Goal: Task Accomplishment & Management: Manage account settings

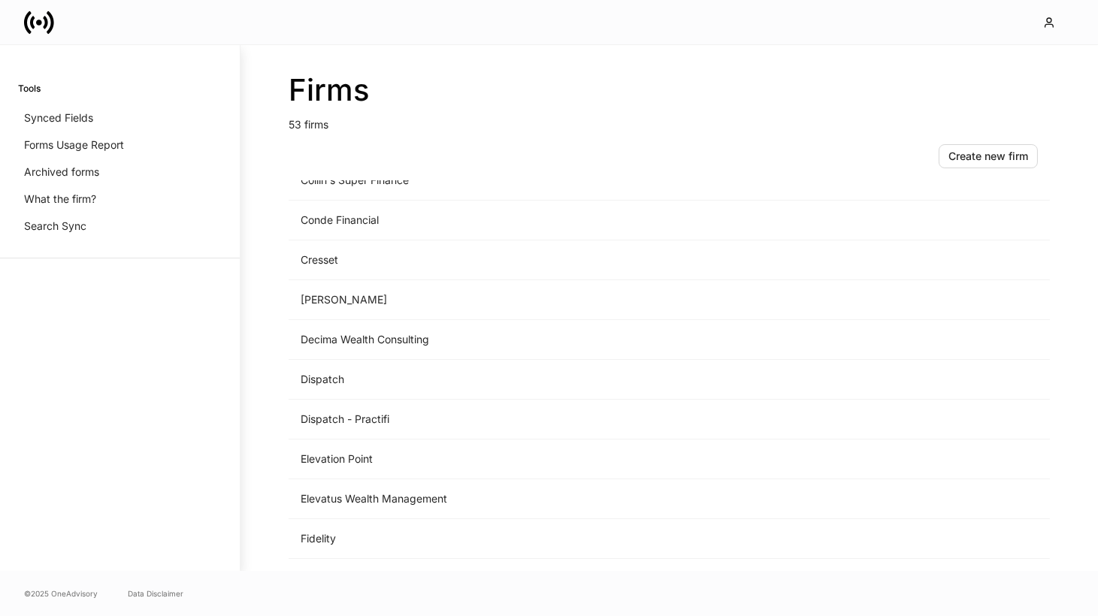
scroll to position [665, 0]
click at [383, 277] on td "[PERSON_NAME]" at bounding box center [545, 297] width 512 height 40
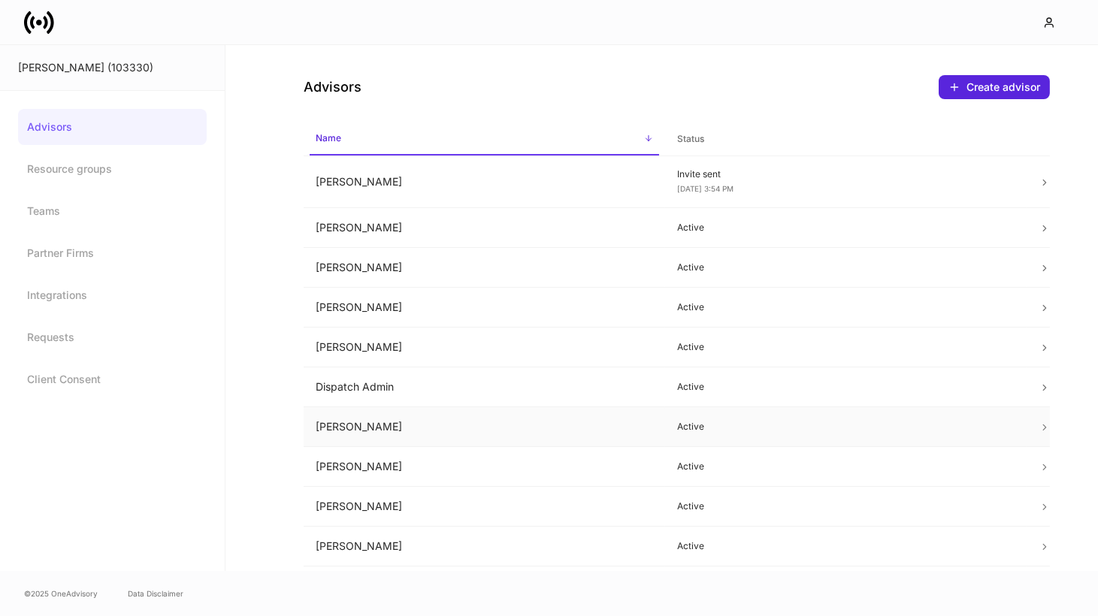
scroll to position [15, 0]
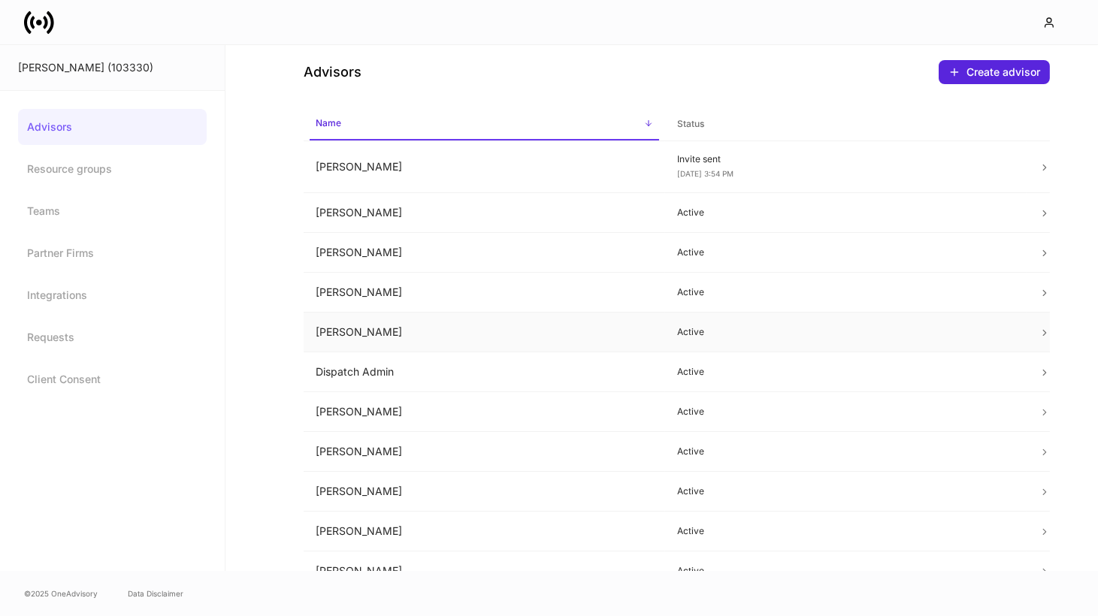
click at [604, 335] on td "[PERSON_NAME]" at bounding box center [484, 333] width 361 height 40
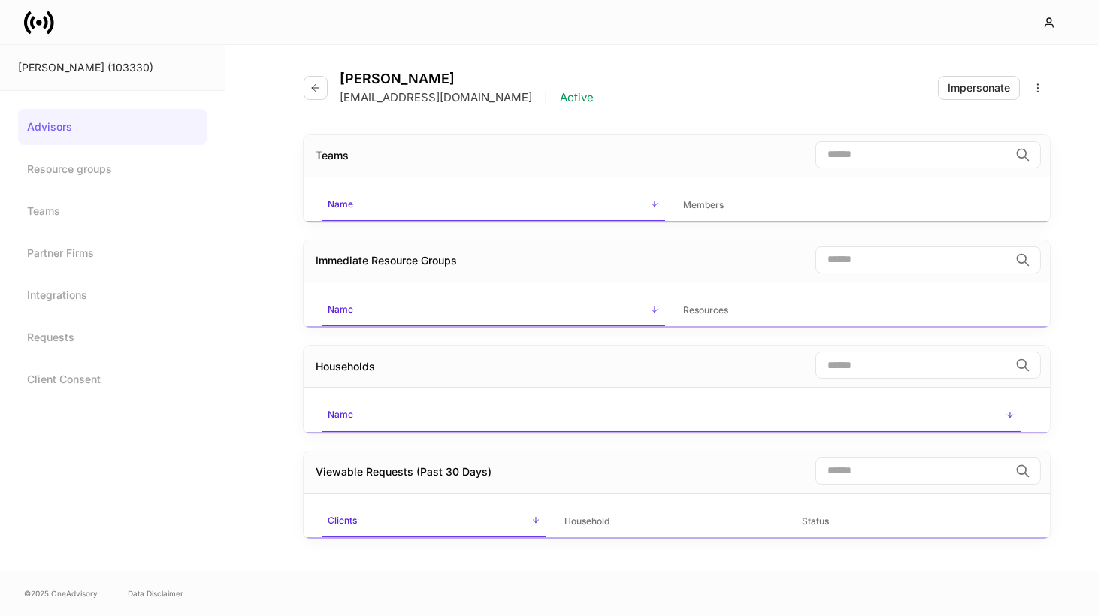
scroll to position [15, 0]
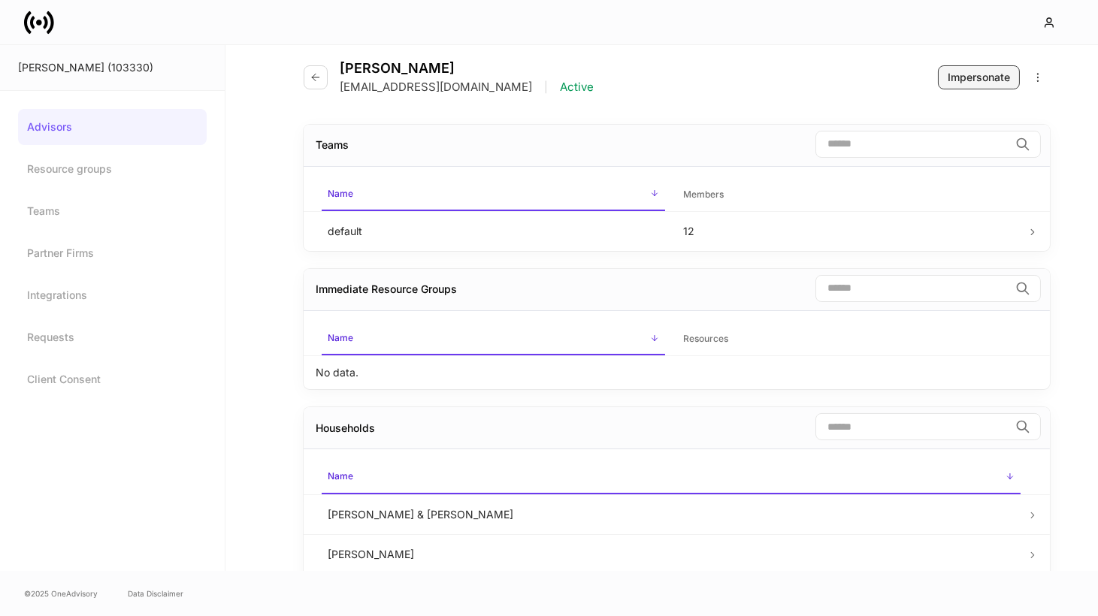
click at [970, 70] on div "Impersonate" at bounding box center [979, 77] width 62 height 15
click at [34, 29] on icon at bounding box center [39, 23] width 30 height 30
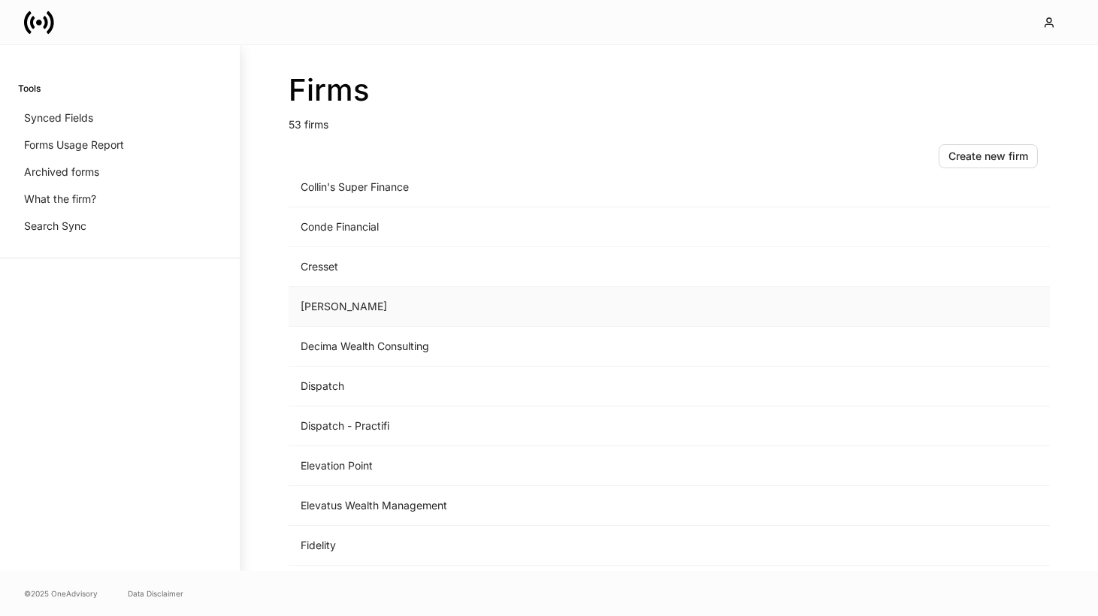
scroll to position [654, 0]
click at [388, 310] on td "[PERSON_NAME]" at bounding box center [545, 308] width 512 height 40
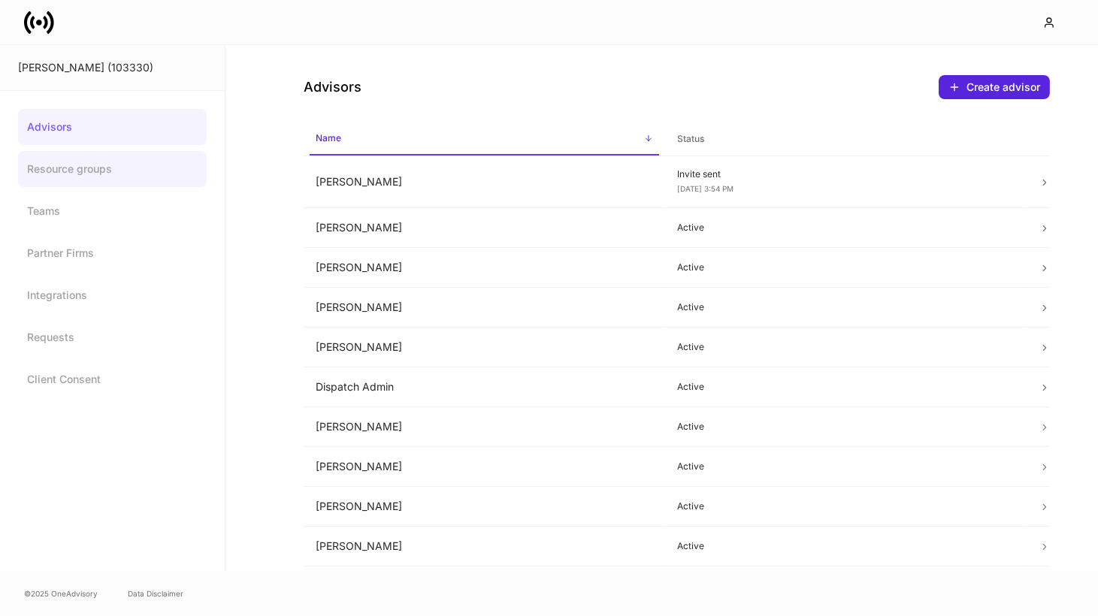
click at [102, 155] on link "Resource groups" at bounding box center [112, 169] width 189 height 36
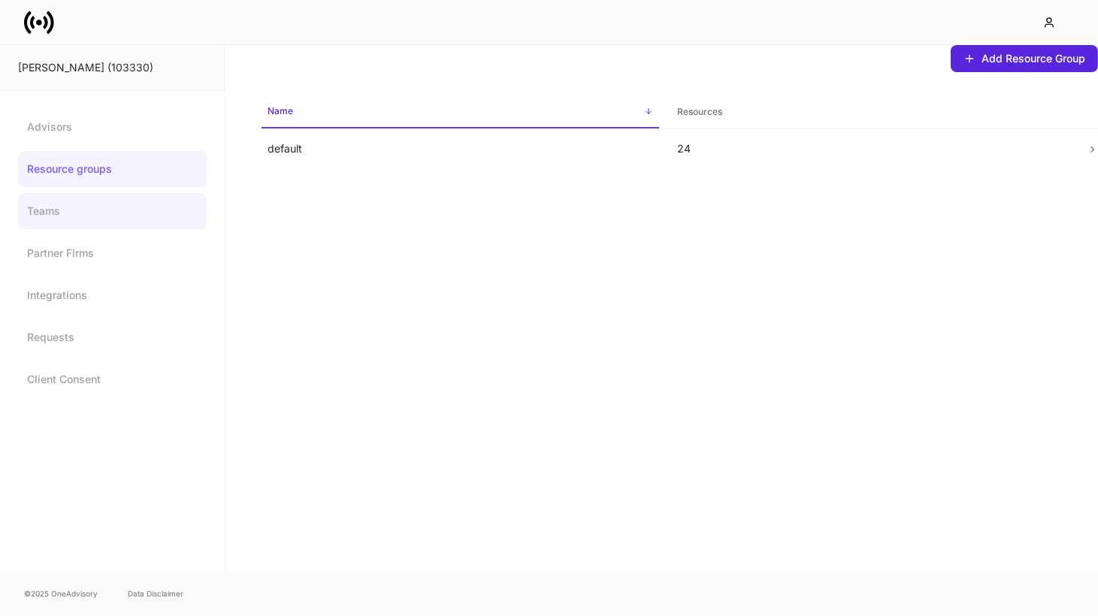
click at [98, 219] on link "Teams" at bounding box center [112, 211] width 189 height 36
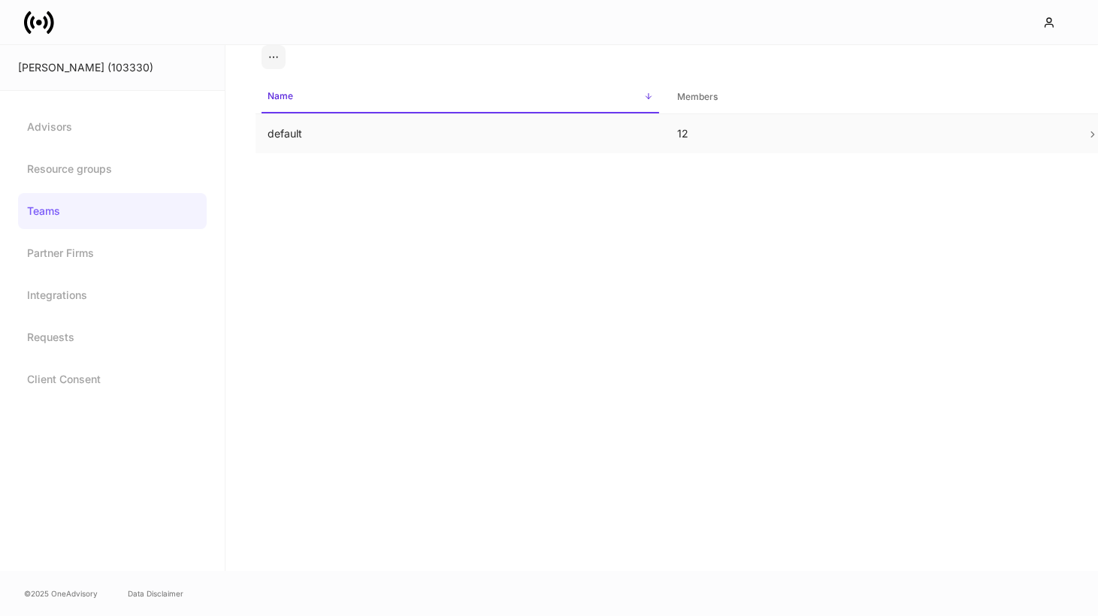
click at [704, 131] on td "12" at bounding box center [870, 134] width 410 height 40
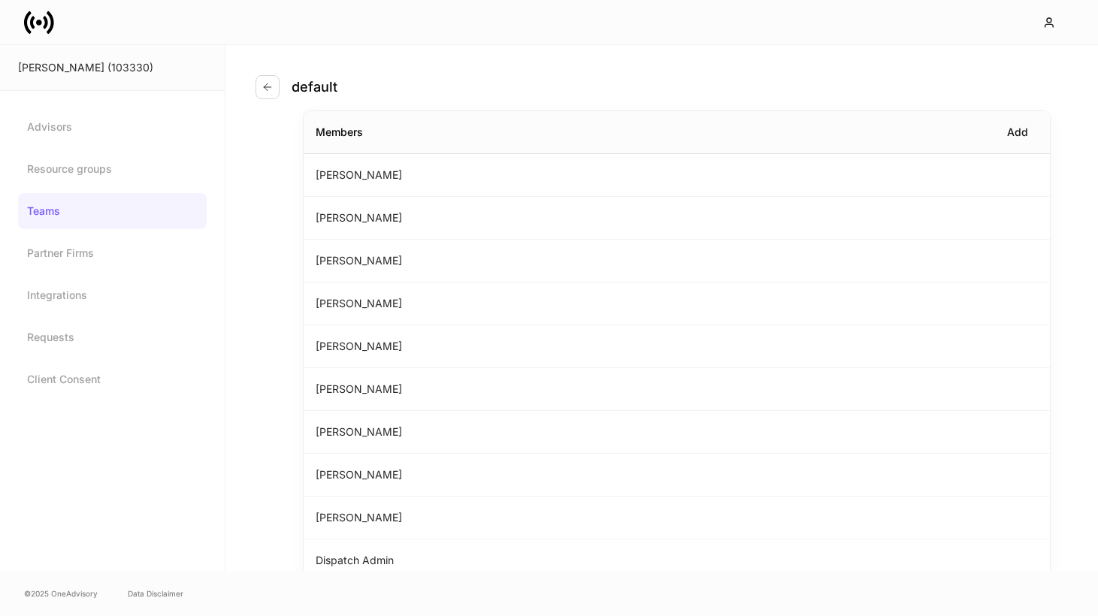
click at [252, 97] on div "default Members Add [PERSON_NAME] [PERSON_NAME] [PERSON_NAME] [PERSON_NAME] [PE…" at bounding box center [661, 308] width 872 height 526
click at [265, 97] on button "button" at bounding box center [267, 87] width 24 height 24
